Goal: Task Accomplishment & Management: Manage account settings

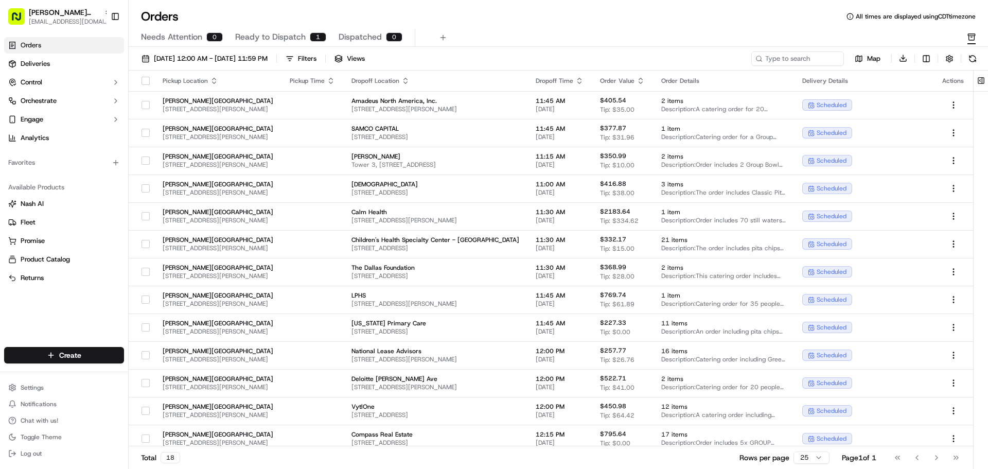
click at [288, 38] on span "Ready to Dispatch" at bounding box center [270, 37] width 71 height 12
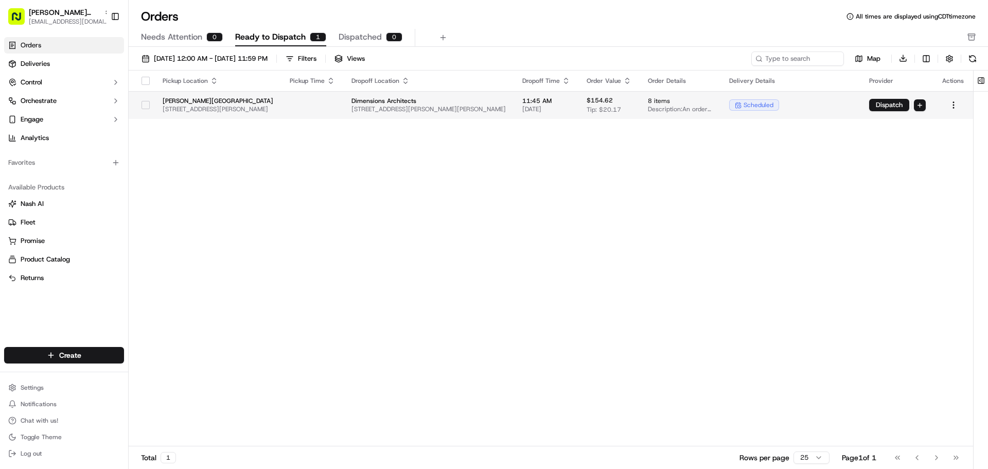
click at [142, 107] on button "button" at bounding box center [146, 105] width 8 height 8
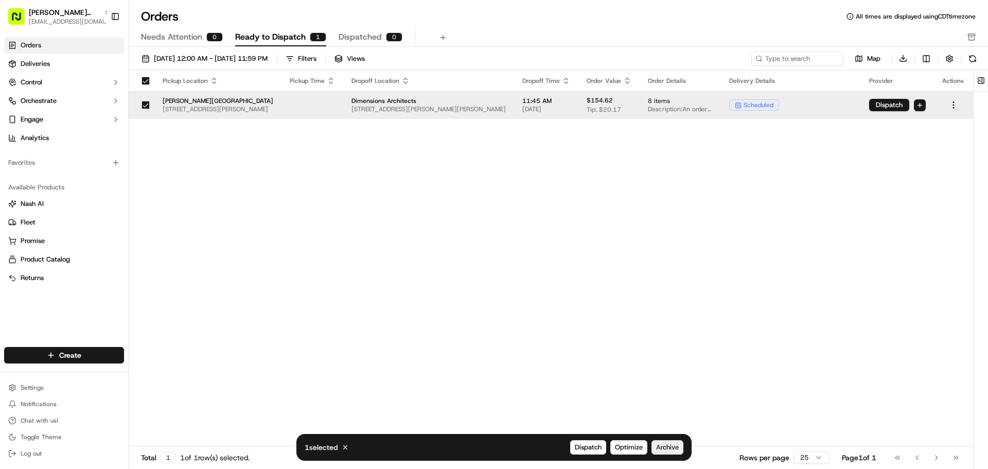
click at [664, 446] on span "Archive" at bounding box center [667, 447] width 23 height 9
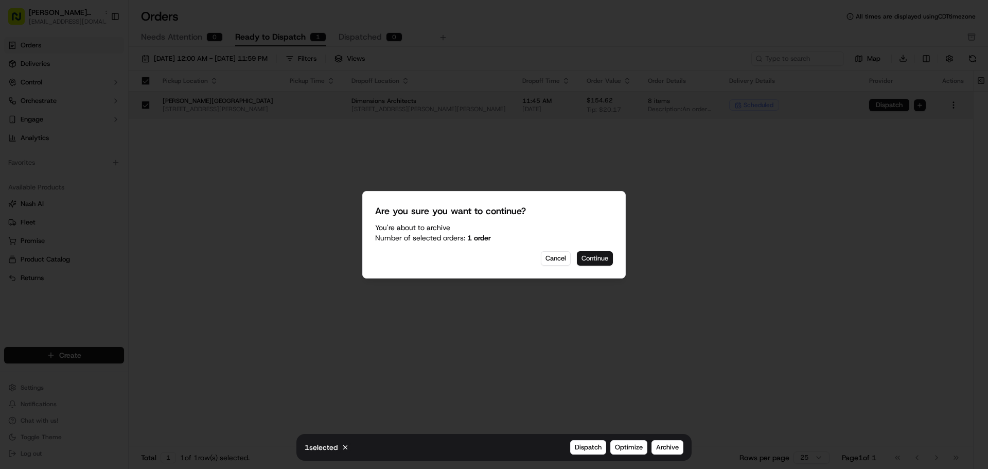
click at [591, 258] on button "Continue" at bounding box center [595, 258] width 36 height 14
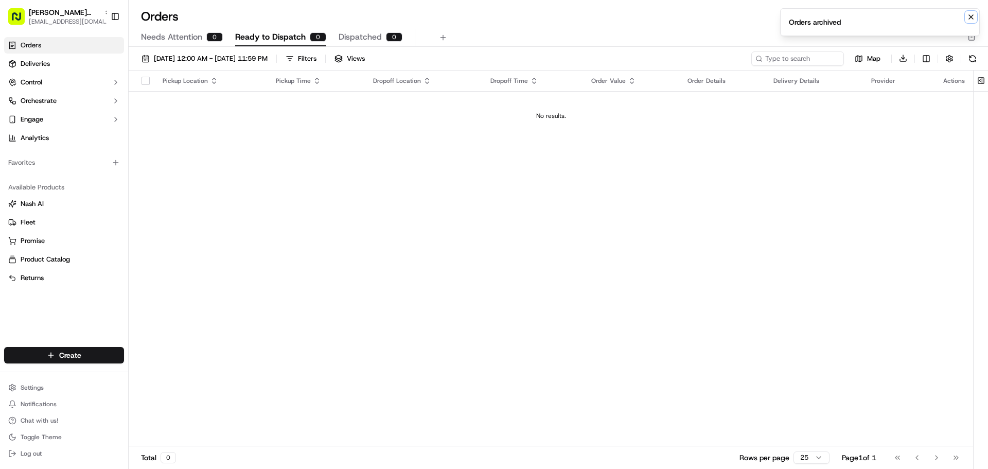
click at [969, 14] on icon "Notifications (F8)" at bounding box center [971, 17] width 8 height 8
click at [972, 31] on button "button" at bounding box center [972, 37] width 8 height 13
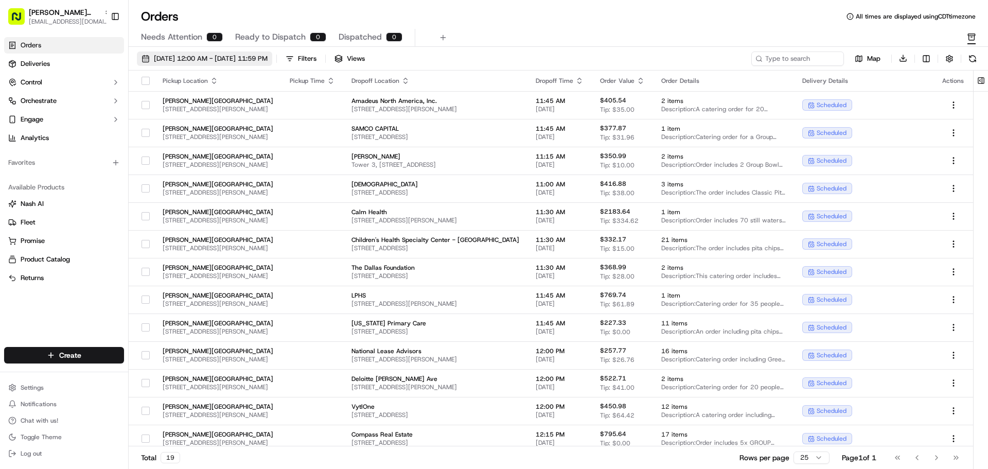
click at [230, 53] on button "[DATE] 12:00 AM - [DATE] 11:59 PM" at bounding box center [204, 58] width 135 height 14
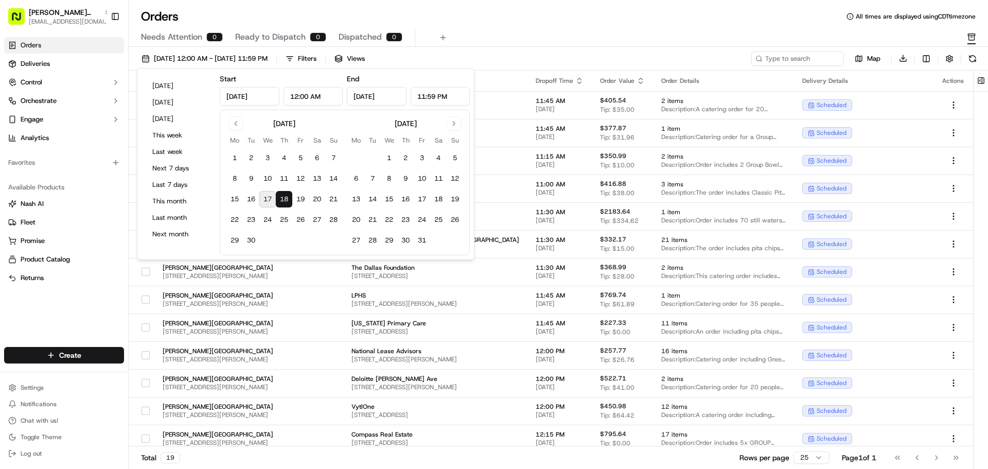
click at [283, 201] on button "18" at bounding box center [284, 199] width 16 height 16
click at [80, 58] on link "Deliveries" at bounding box center [64, 64] width 120 height 16
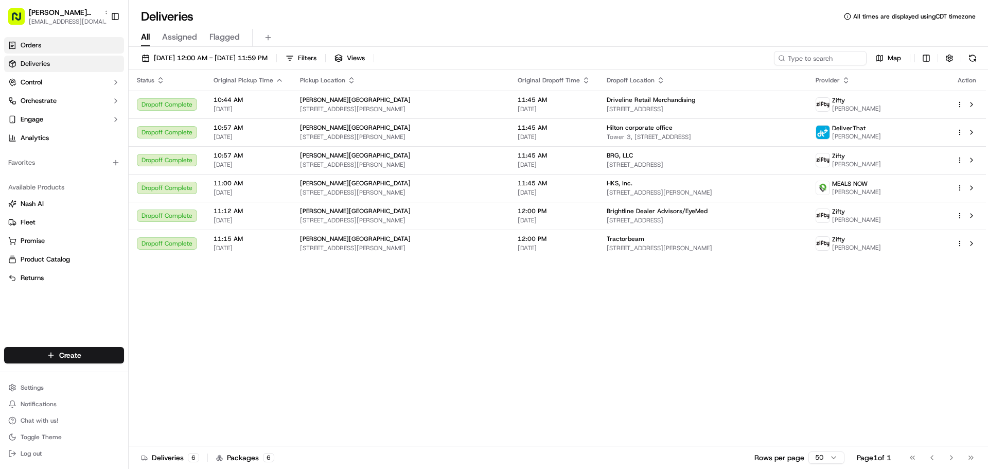
click at [80, 37] on link "Orders" at bounding box center [64, 45] width 120 height 16
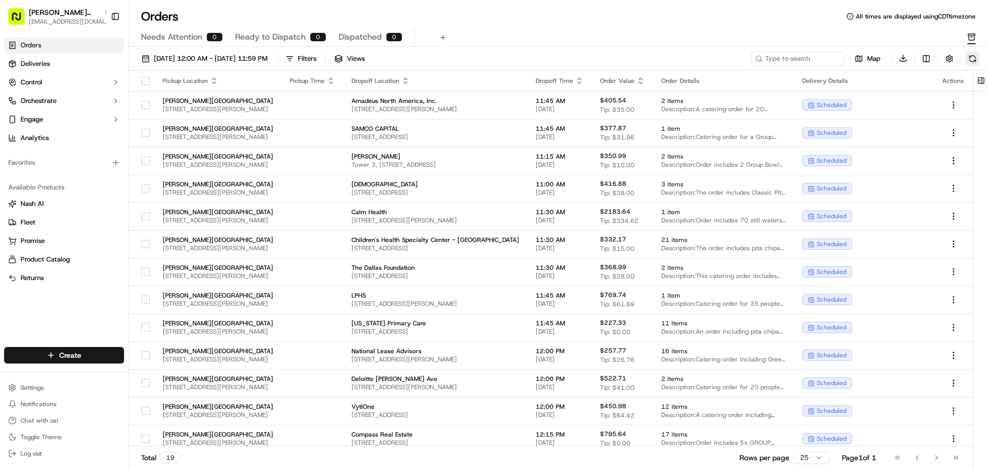
click at [973, 62] on button at bounding box center [973, 58] width 14 height 14
click at [296, 30] on button "Ready to Dispatch 0" at bounding box center [280, 38] width 91 height 18
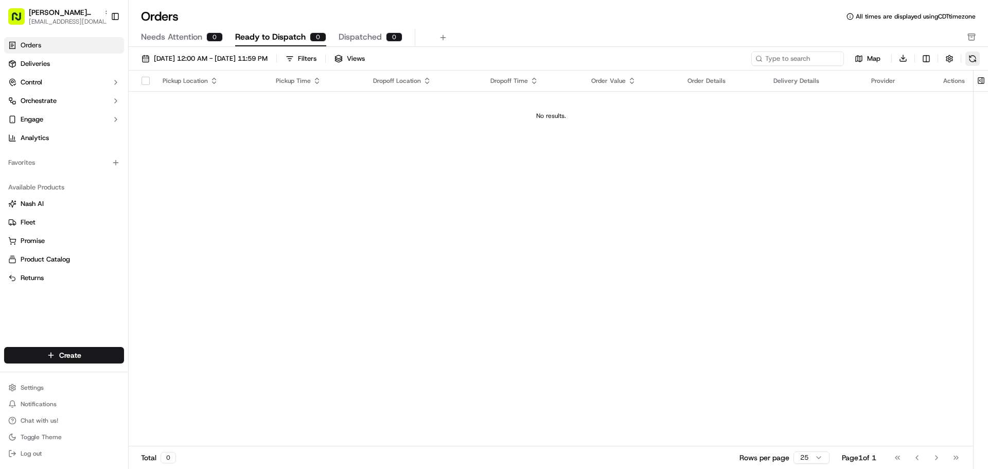
click at [973, 59] on button at bounding box center [973, 58] width 14 height 14
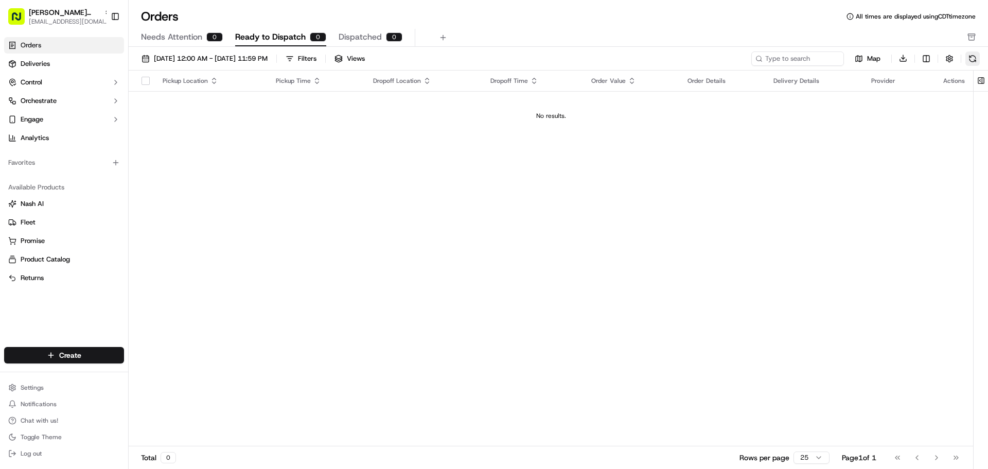
click at [973, 59] on button at bounding box center [973, 58] width 14 height 14
click at [969, 59] on button at bounding box center [973, 58] width 14 height 14
click at [973, 31] on body "Cava - Snider Plaza sniderplaza@cava.com Toggle Sidebar Orders Deliveries Contr…" at bounding box center [494, 234] width 988 height 469
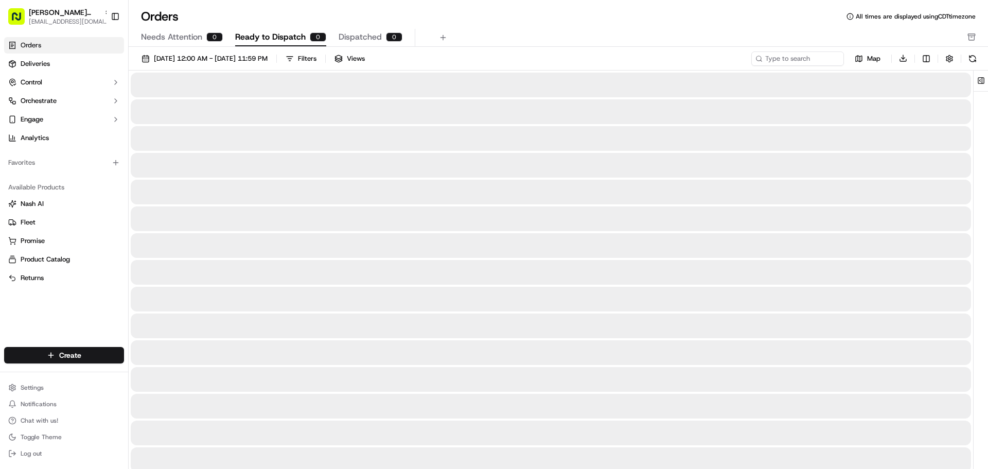
click at [302, 29] on button "Ready to Dispatch 0" at bounding box center [280, 38] width 91 height 18
